Goal: Information Seeking & Learning: Learn about a topic

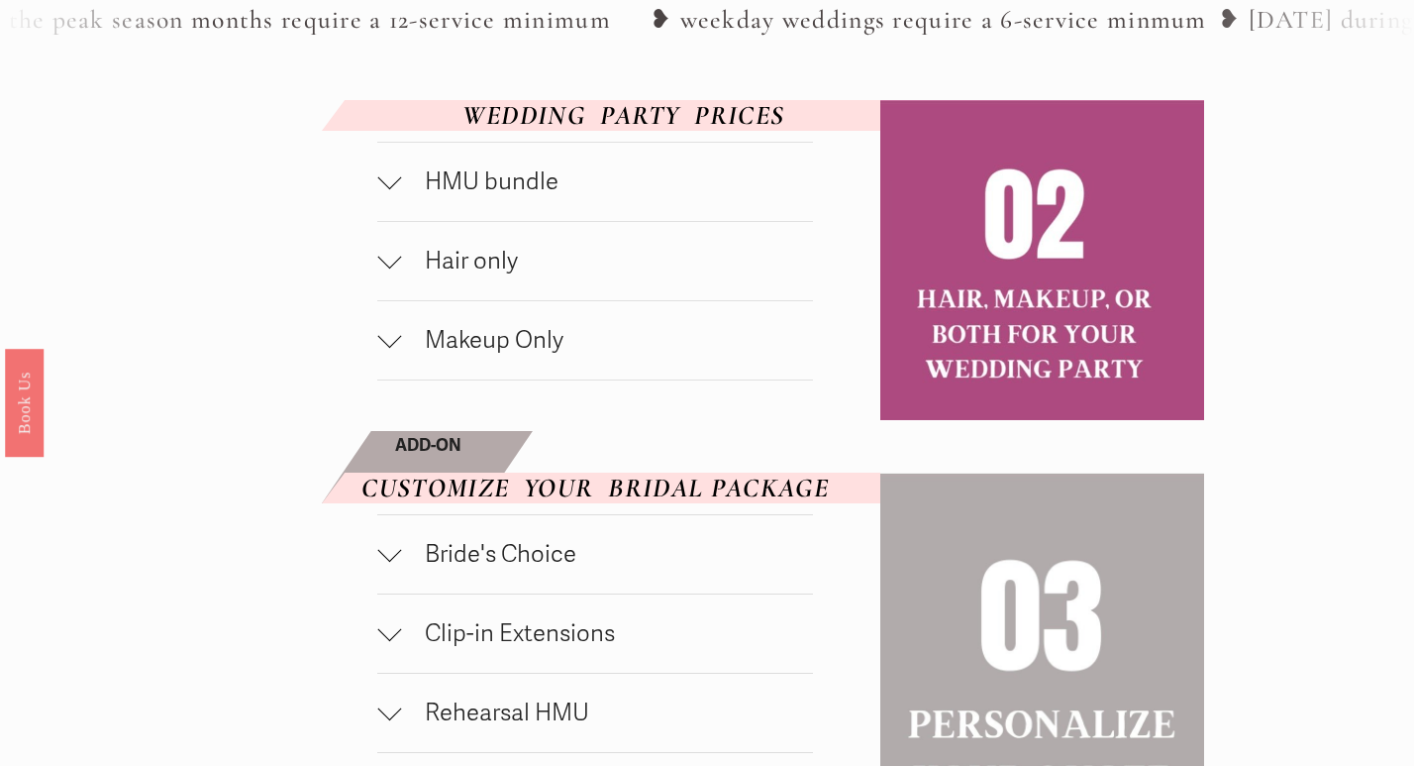
scroll to position [1037, 0]
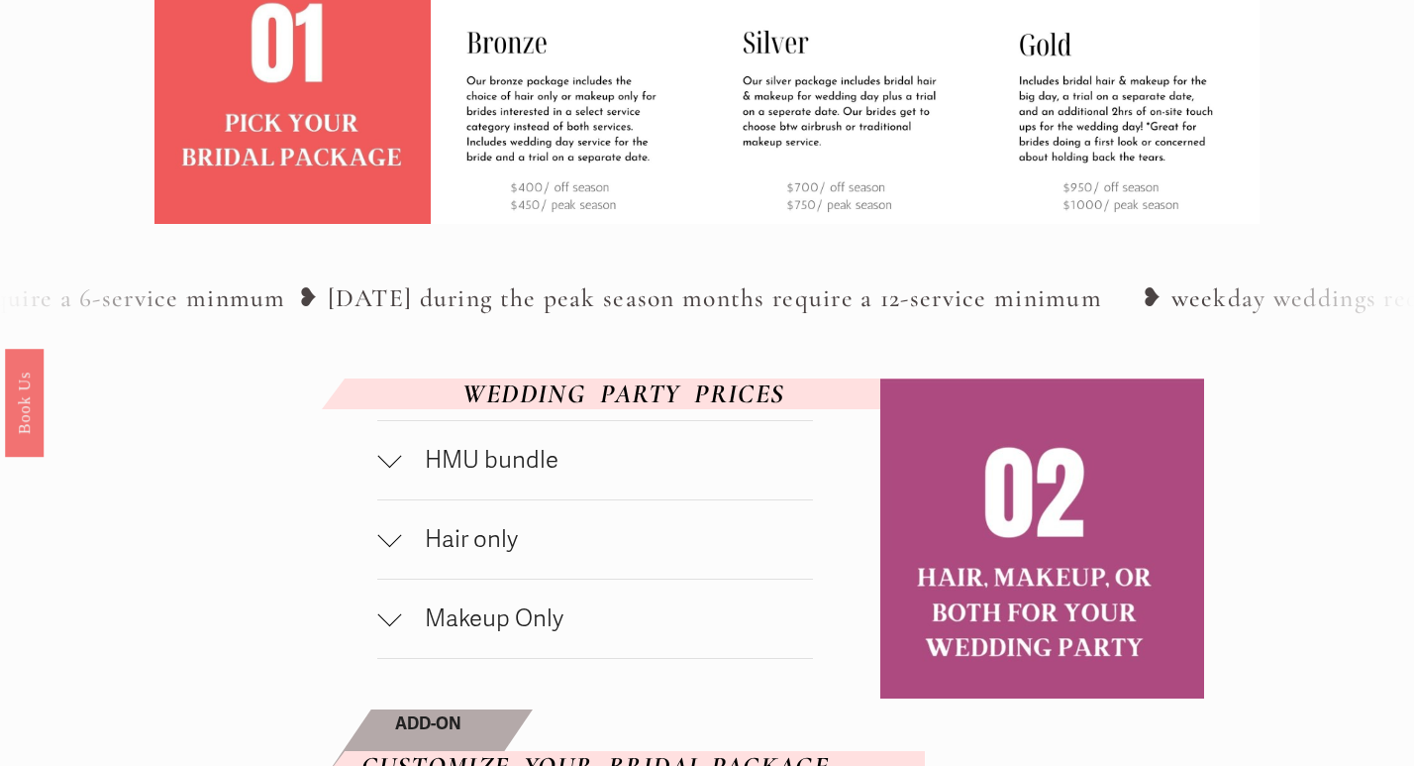
scroll to position [728, 0]
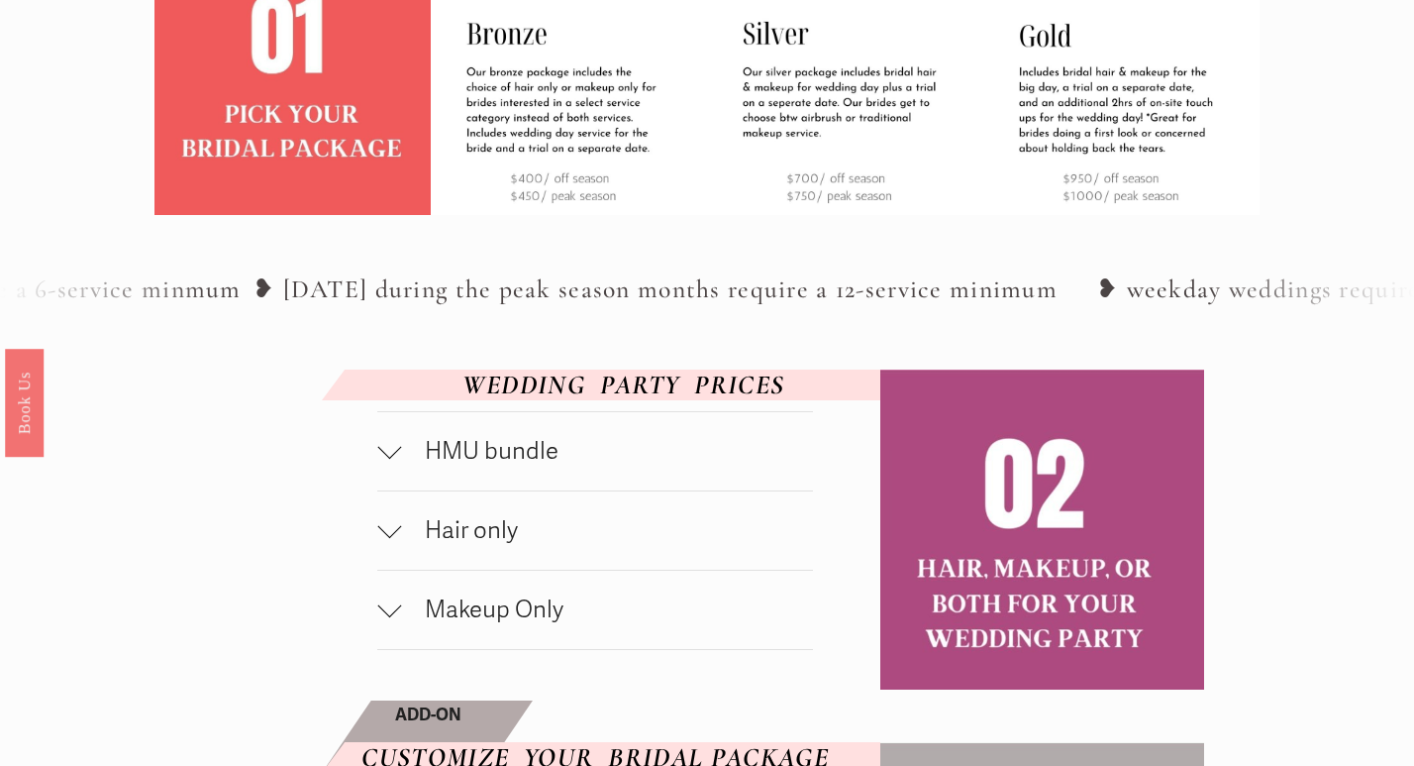
click at [504, 466] on span "HMU bundle" at bounding box center [607, 451] width 412 height 29
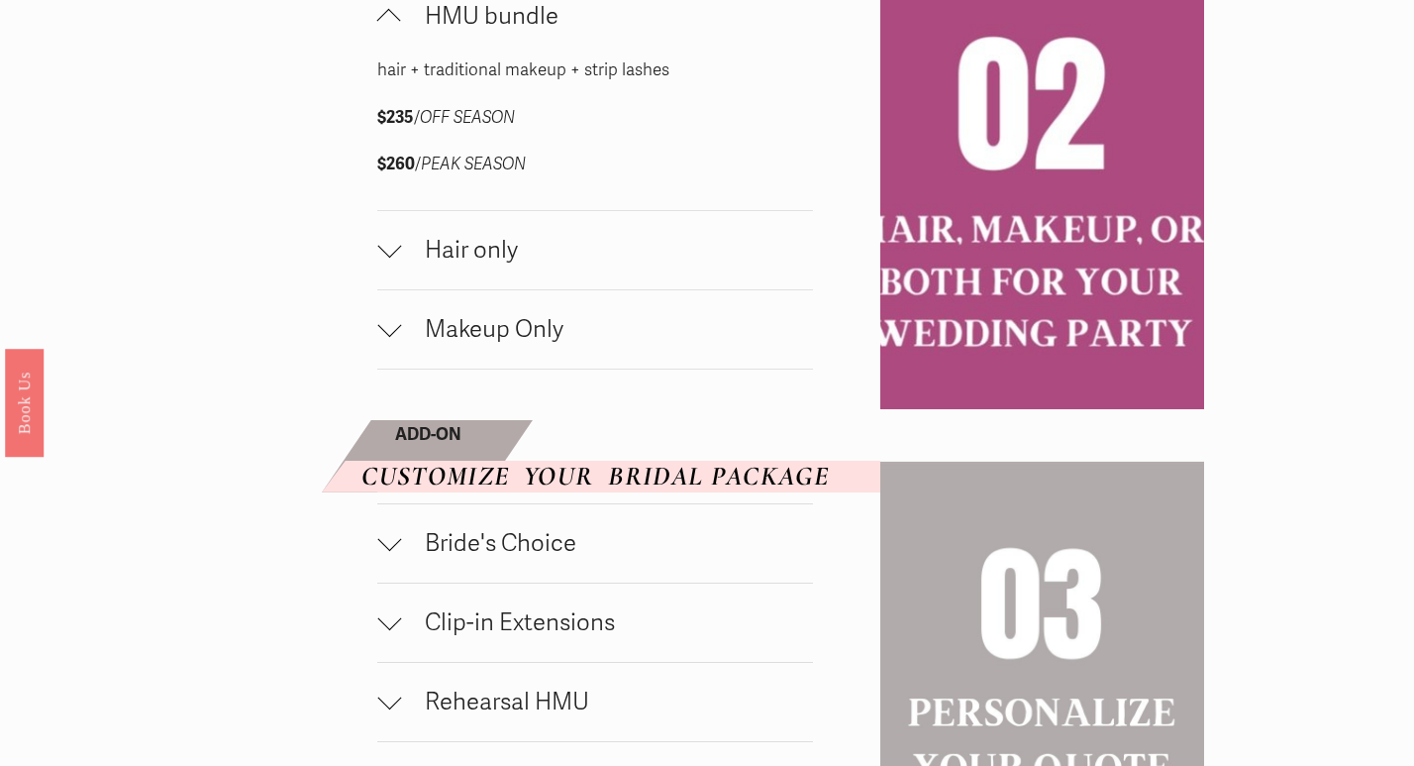
scroll to position [1171, 0]
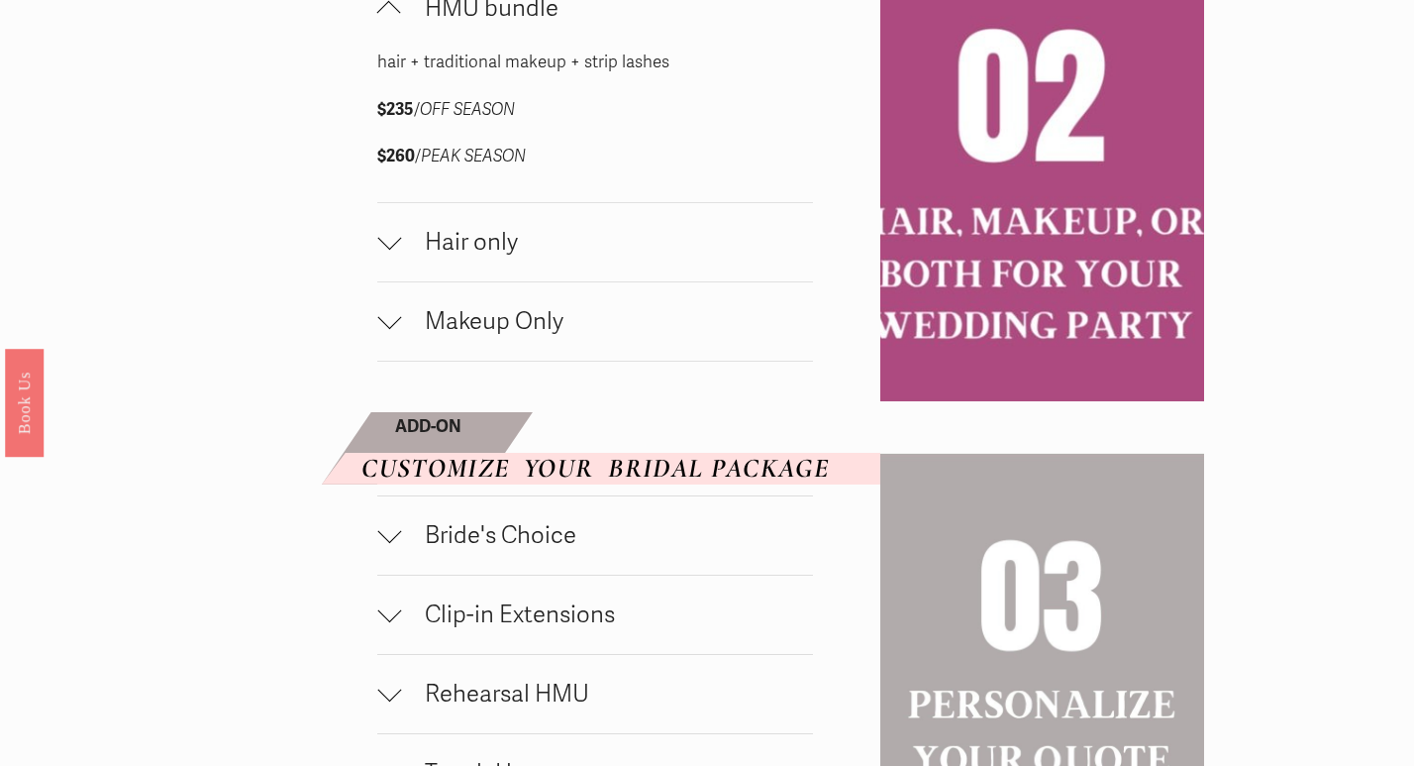
click at [474, 257] on span "Hair only" at bounding box center [607, 242] width 412 height 29
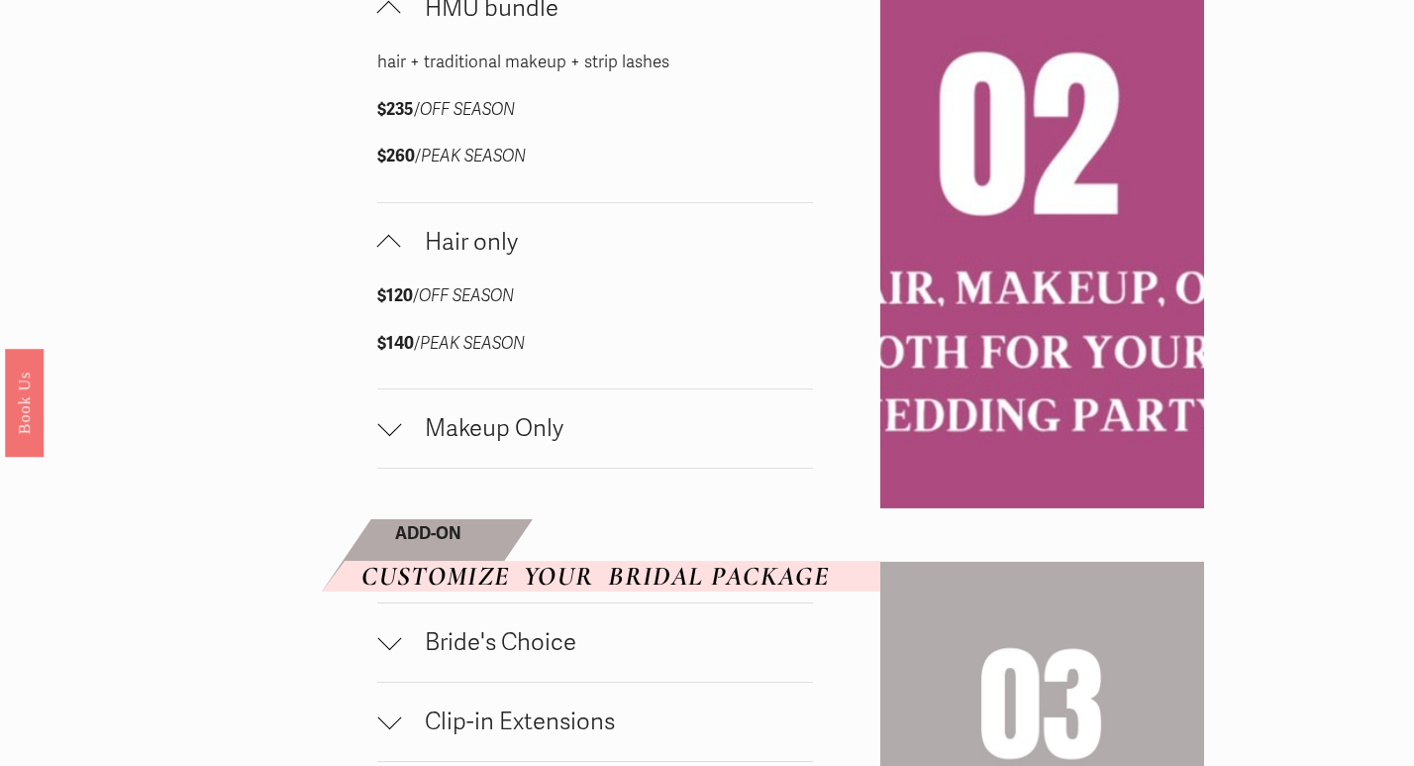
click at [434, 453] on button "Makeup Only" at bounding box center [595, 428] width 436 height 78
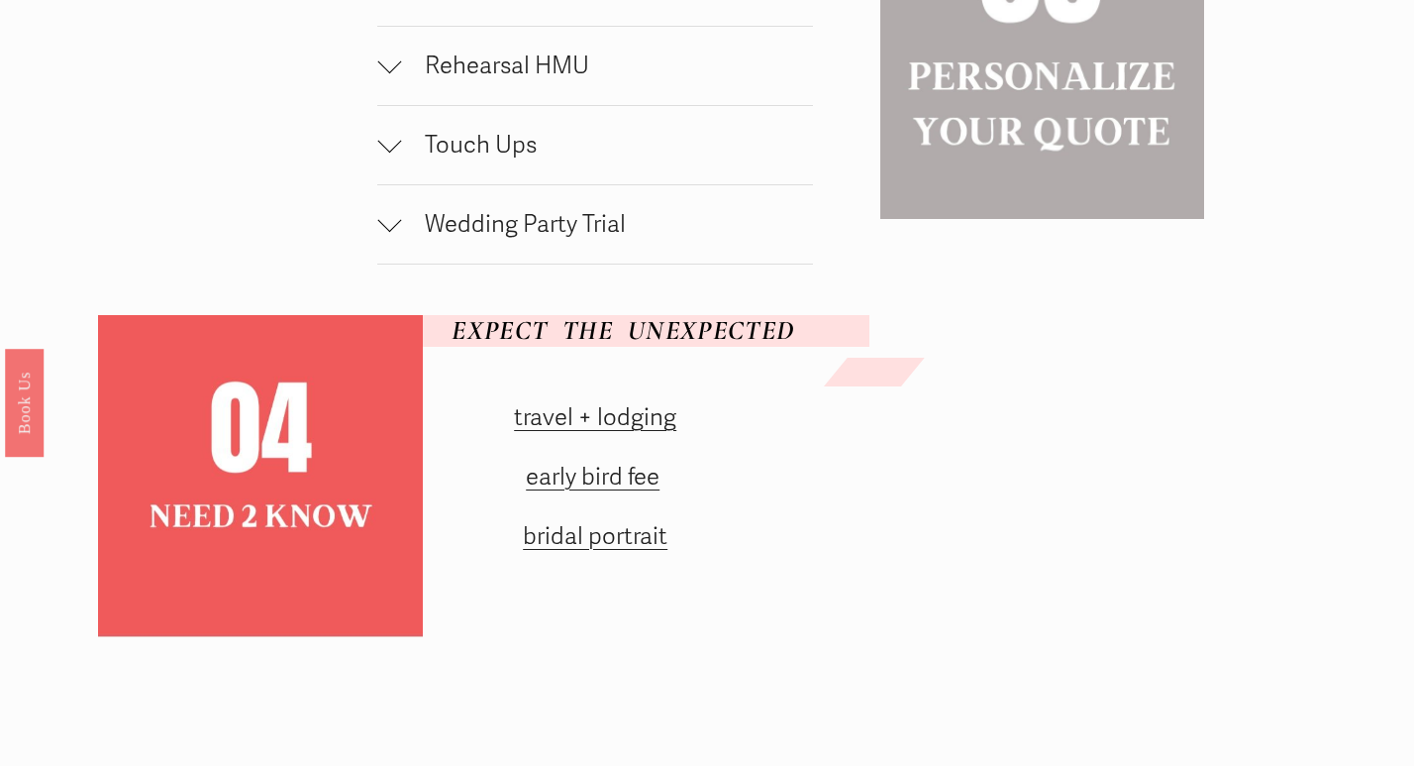
scroll to position [2116, 0]
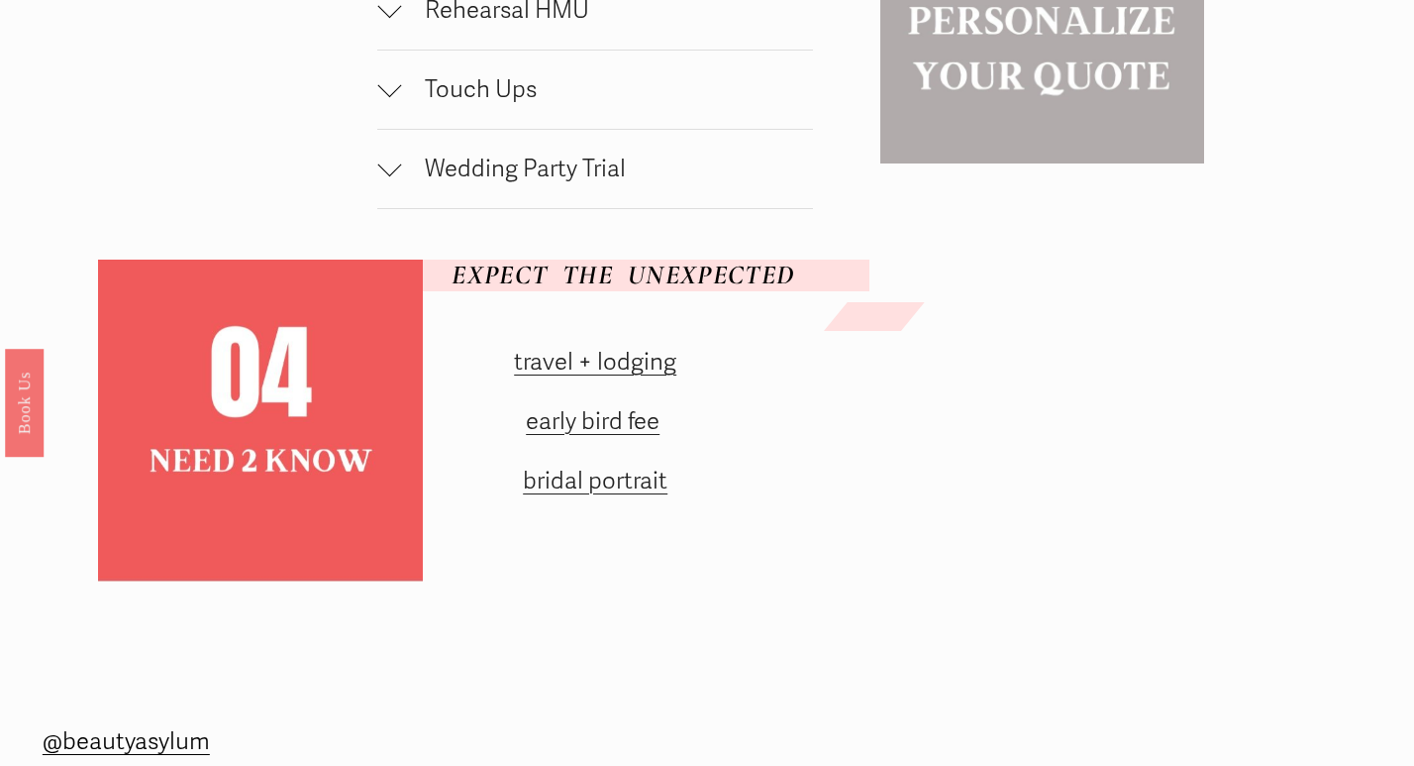
click at [657, 376] on link "travel + lodging" at bounding box center [595, 362] width 162 height 29
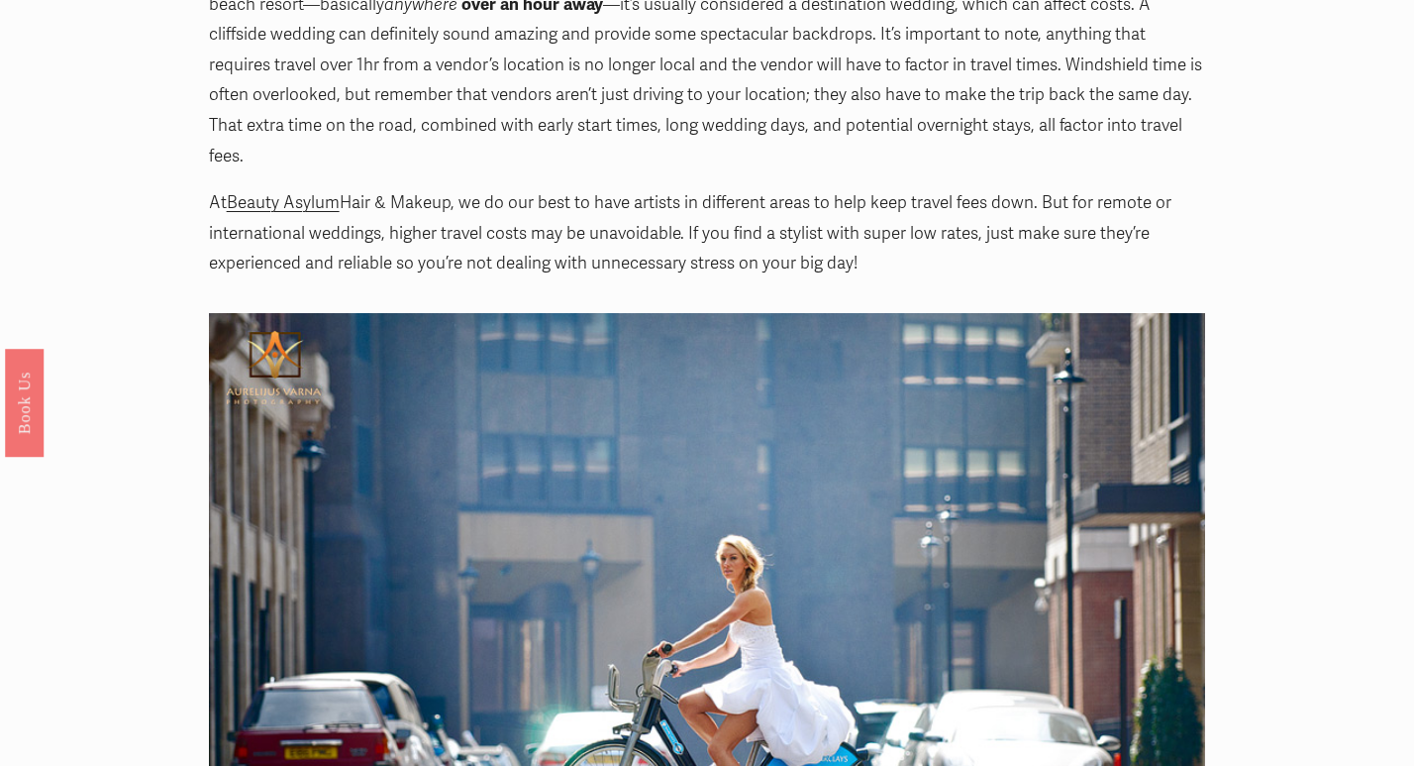
scroll to position [433, 0]
